Goal: Task Accomplishment & Management: Complete application form

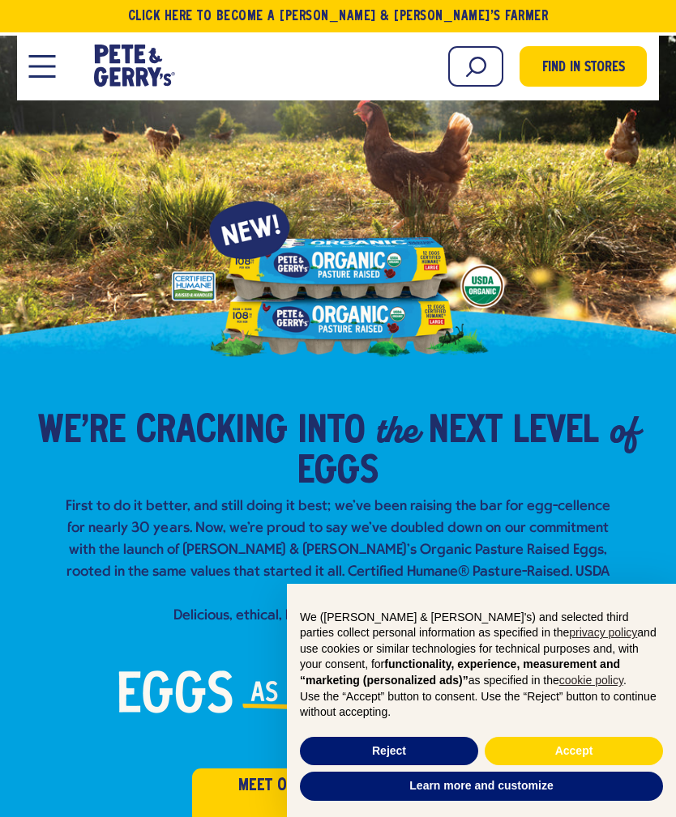
click at [55, 72] on button "Open Mobile Menu Modal Dialog" at bounding box center [42, 66] width 27 height 23
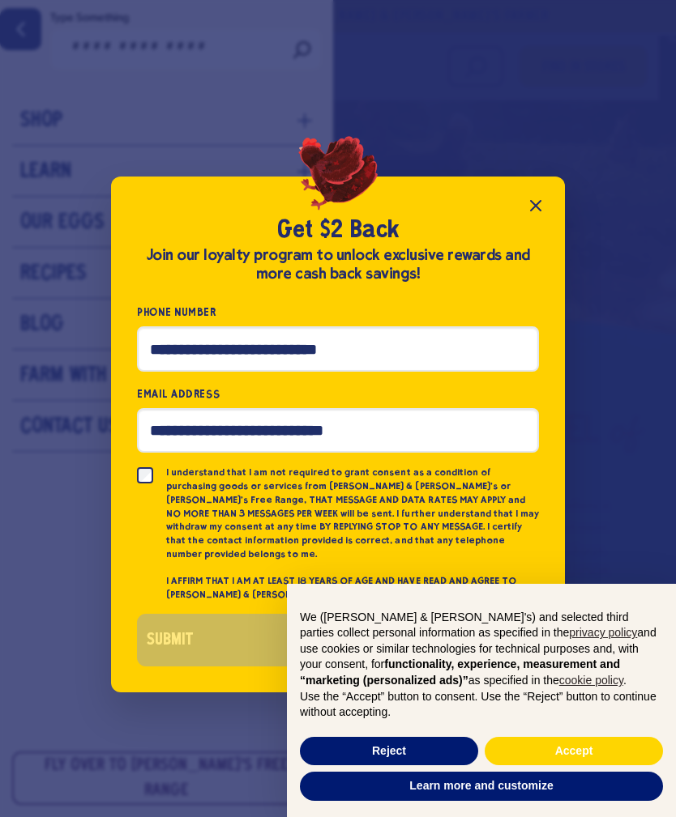
click at [81, 232] on div "Get $2 Back Join our loyalty program to unlock exclusive rewards and more cash …" at bounding box center [338, 408] width 676 height 817
click at [538, 215] on icon "Close popup" at bounding box center [535, 205] width 19 height 19
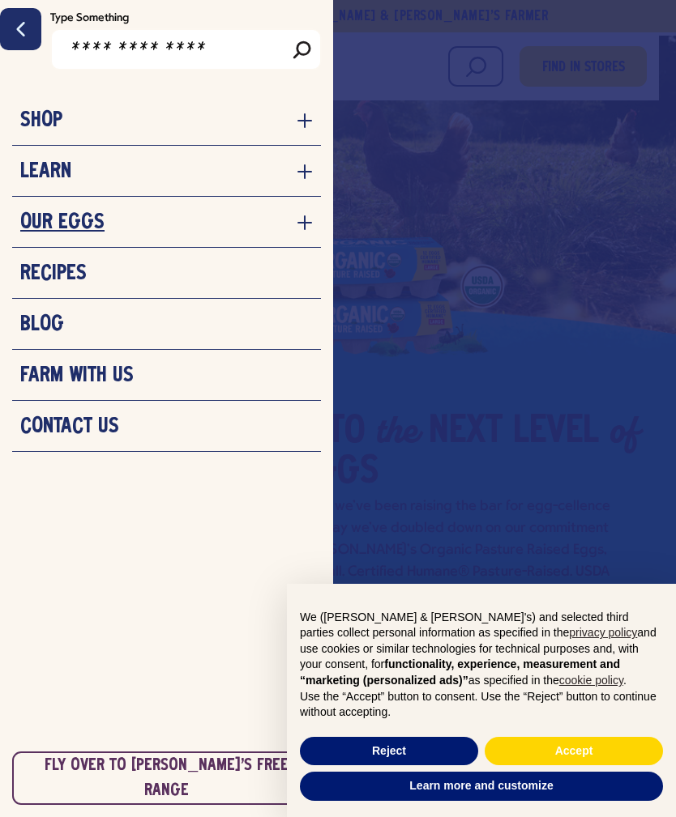
click at [194, 219] on link "Our Eggs" at bounding box center [166, 223] width 292 height 24
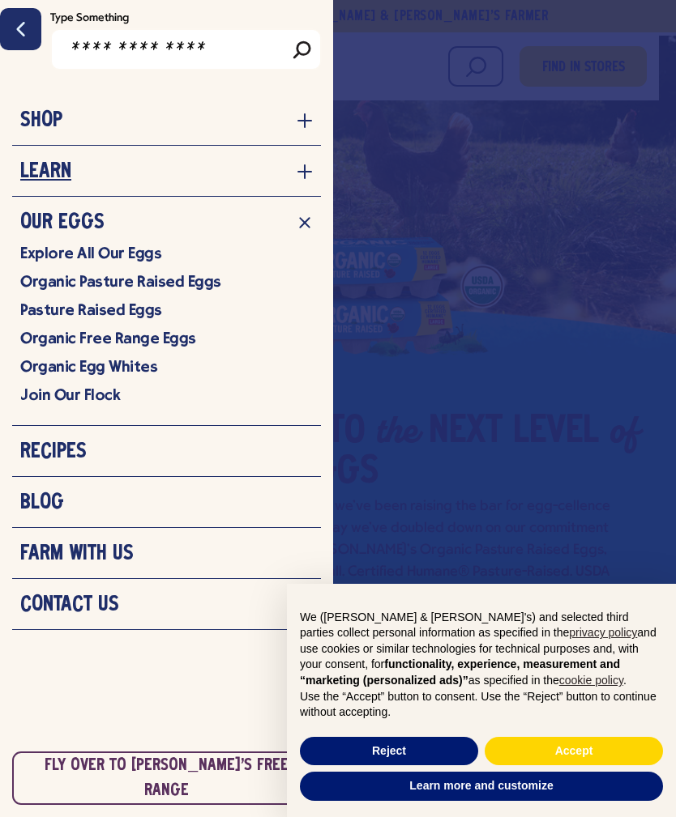
click at [146, 183] on link "Learn" at bounding box center [166, 172] width 292 height 24
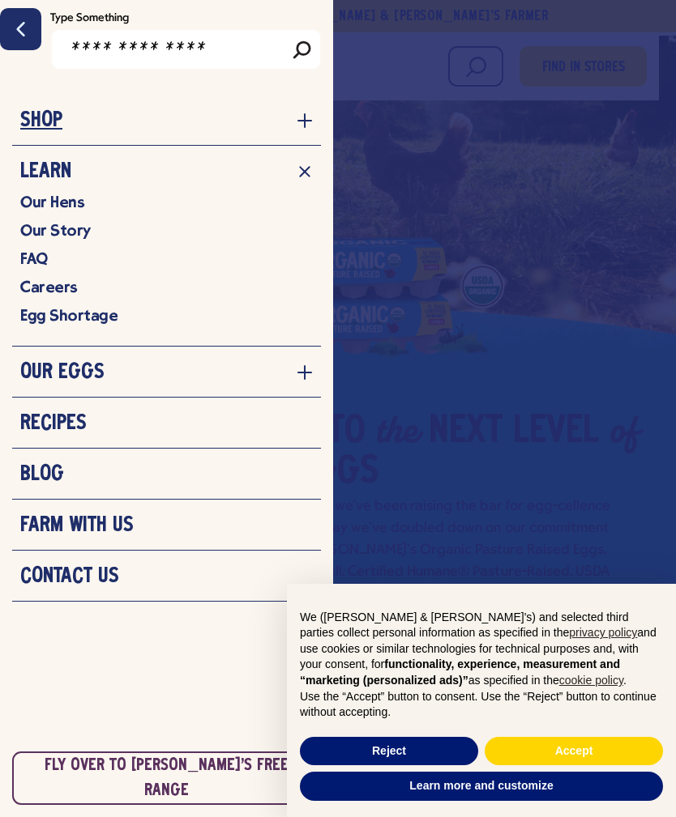
click at [50, 125] on h3 "Shop" at bounding box center [41, 121] width 42 height 24
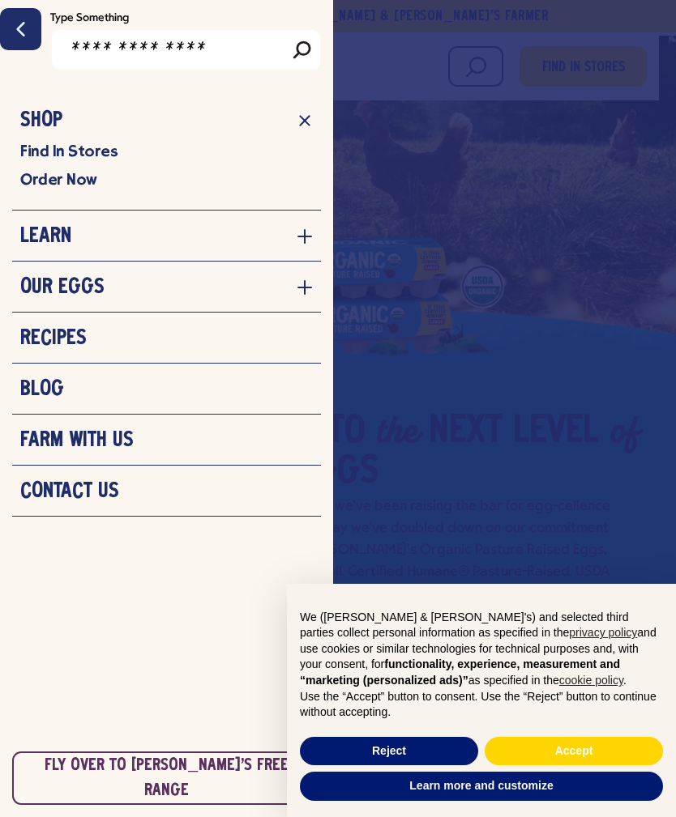
click at [49, 446] on h3 "Farm With Us" at bounding box center [76, 440] width 113 height 24
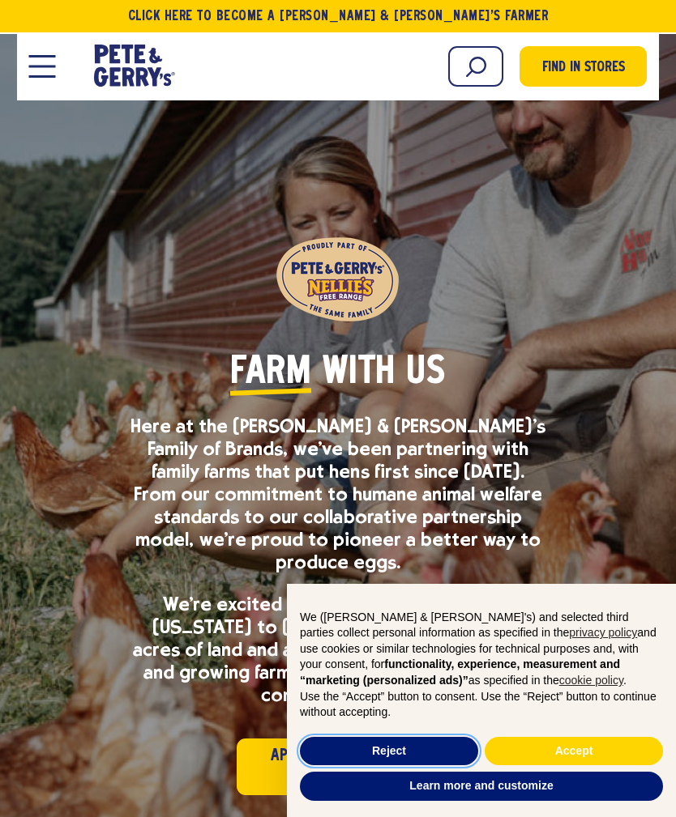
click at [439, 752] on button "Reject" at bounding box center [389, 751] width 178 height 29
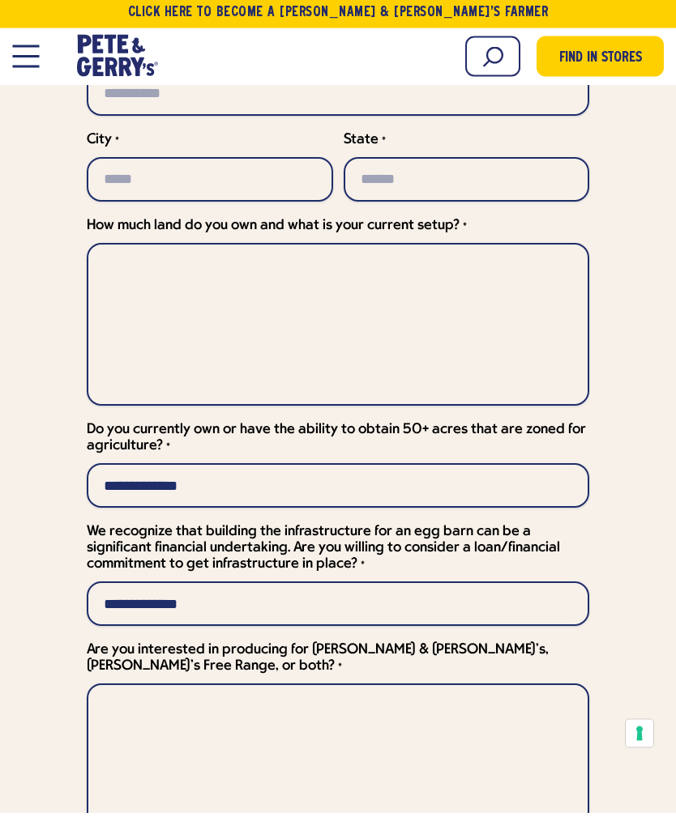
scroll to position [5167, 0]
